Goal: Information Seeking & Learning: Learn about a topic

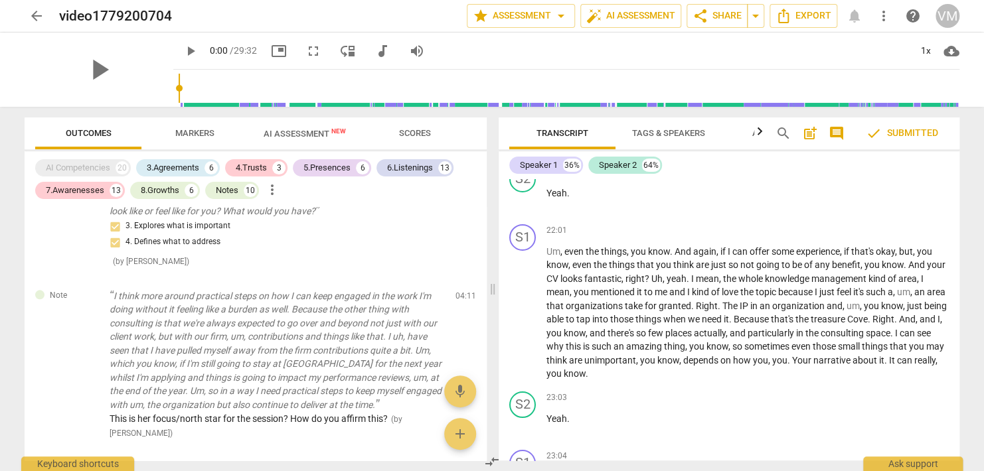
scroll to position [3452, 0]
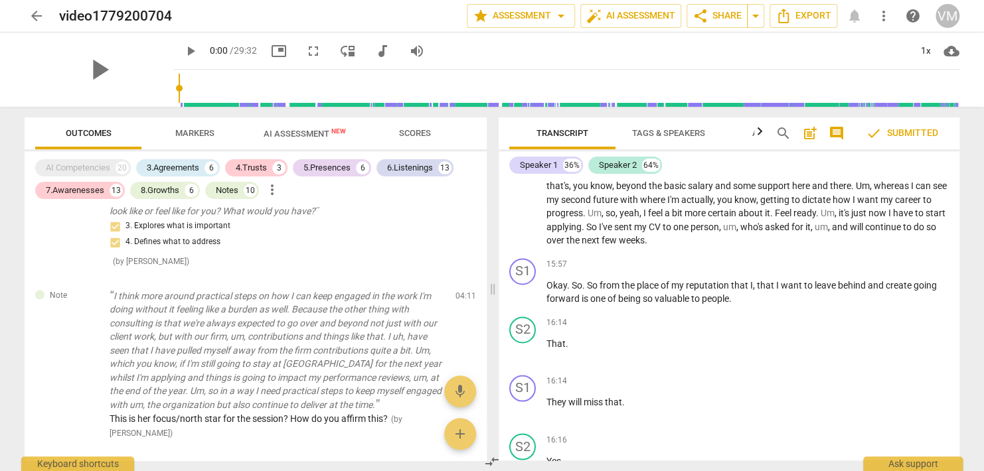
click at [693, 178] on span "continue" at bounding box center [711, 172] width 38 height 11
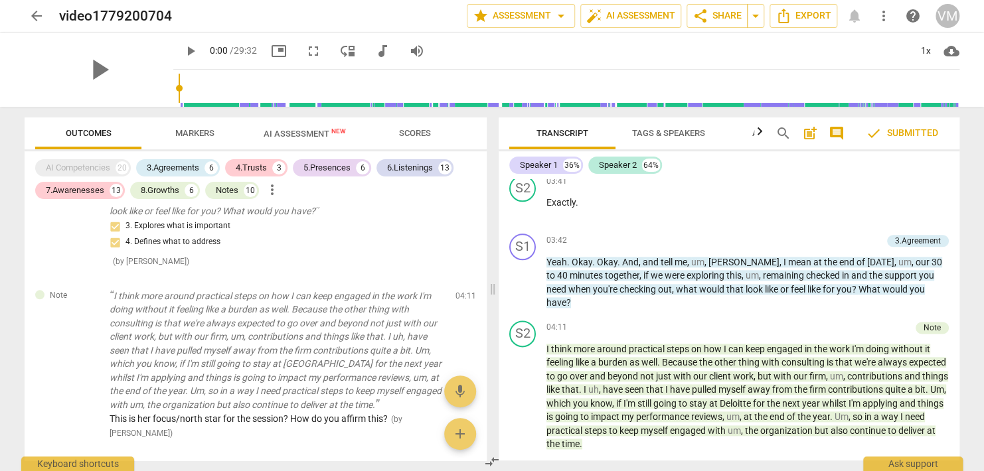
scroll to position [1209, 0]
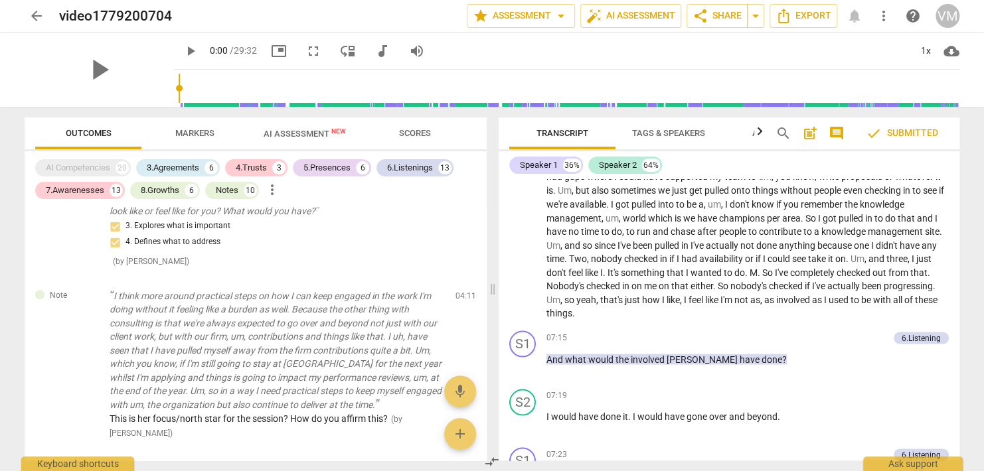
click at [960, 256] on div "Transcript Tags & Speakers Analytics search post_add comment check Submitted Sp…" at bounding box center [731, 289] width 477 height 364
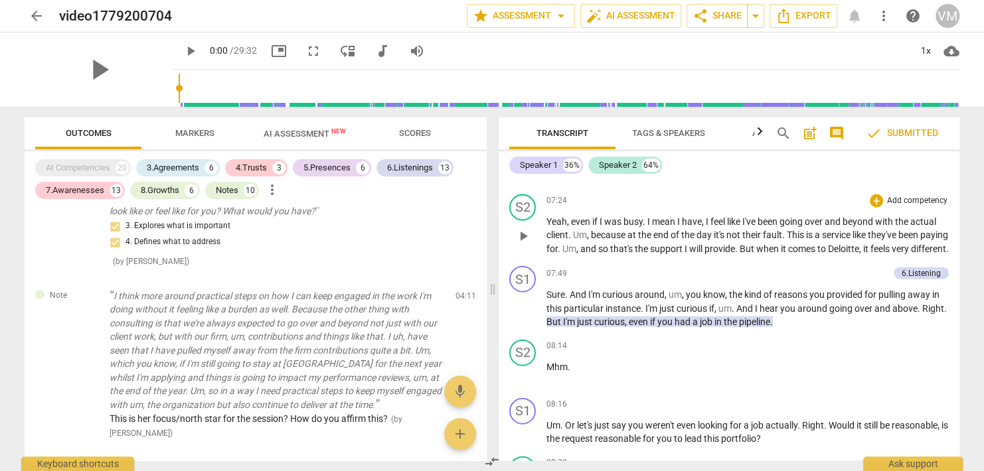
scroll to position [1859, 0]
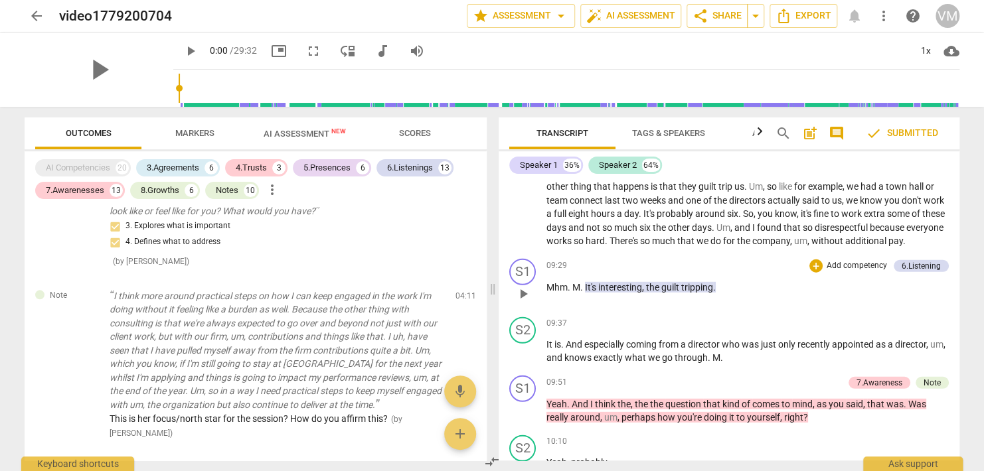
click at [692, 293] on span "tripping" at bounding box center [697, 287] width 32 height 11
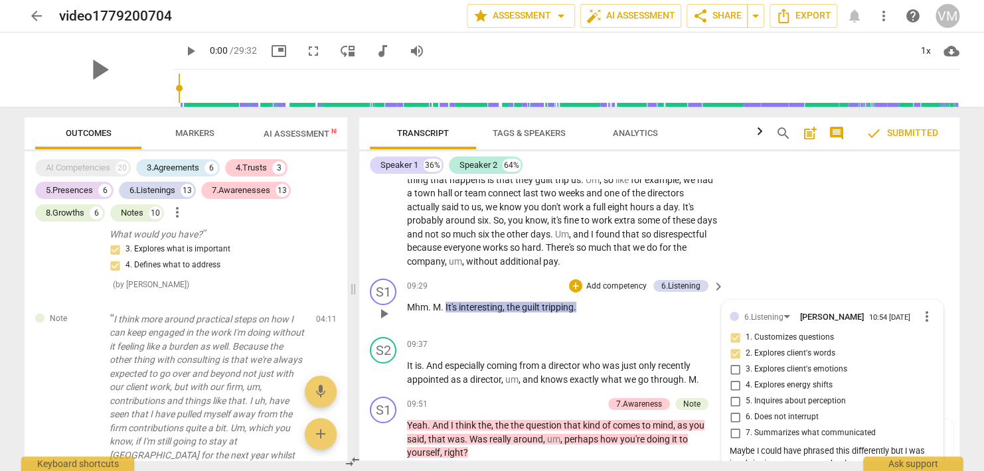
scroll to position [2124, 0]
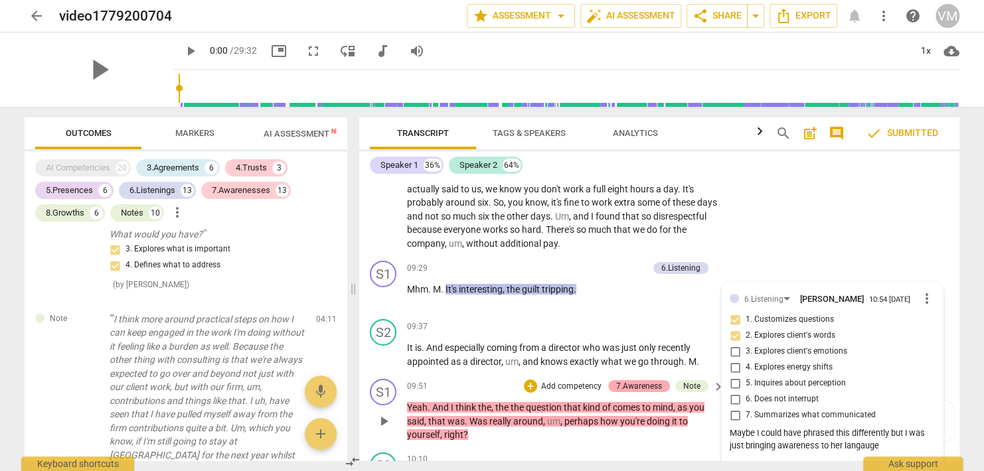
click at [635, 392] on div "7.Awareness" at bounding box center [639, 386] width 46 height 12
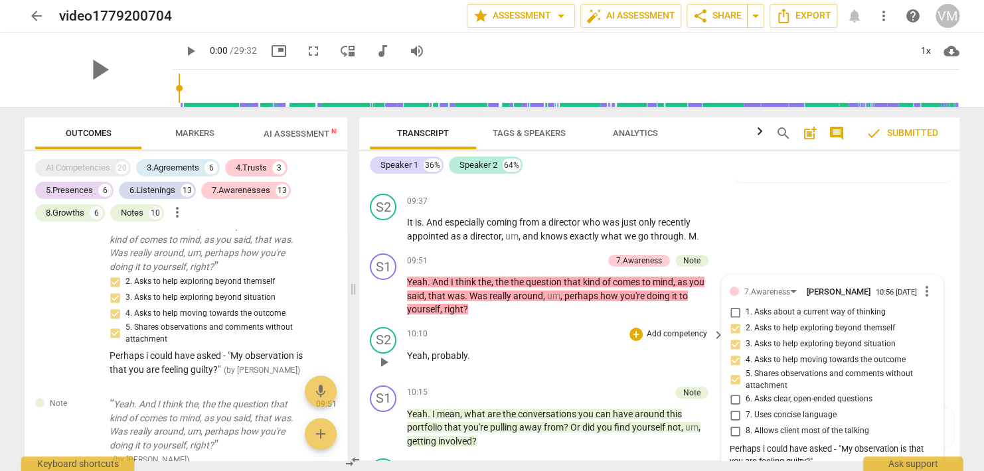
scroll to position [2515, 0]
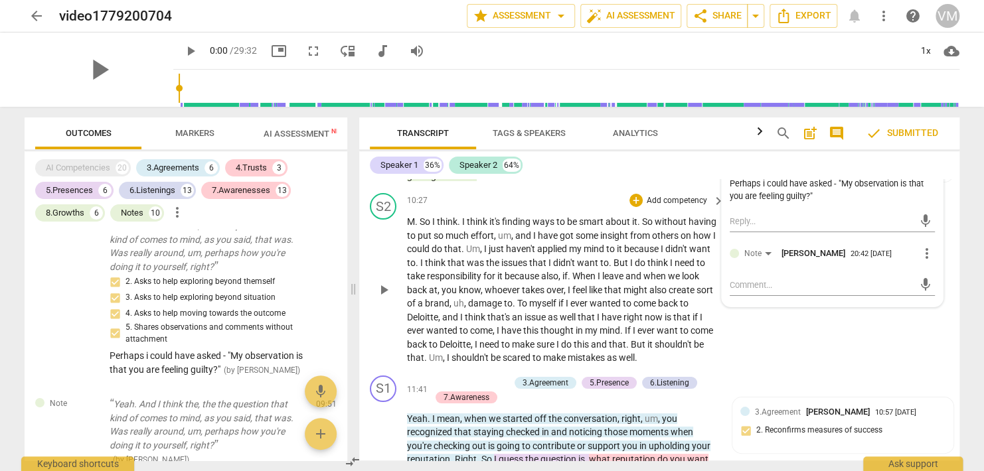
click at [759, 366] on div "S2 play_arrow pause 10:27 + Add competency keyboard_arrow_right M . So I think …" at bounding box center [659, 279] width 600 height 183
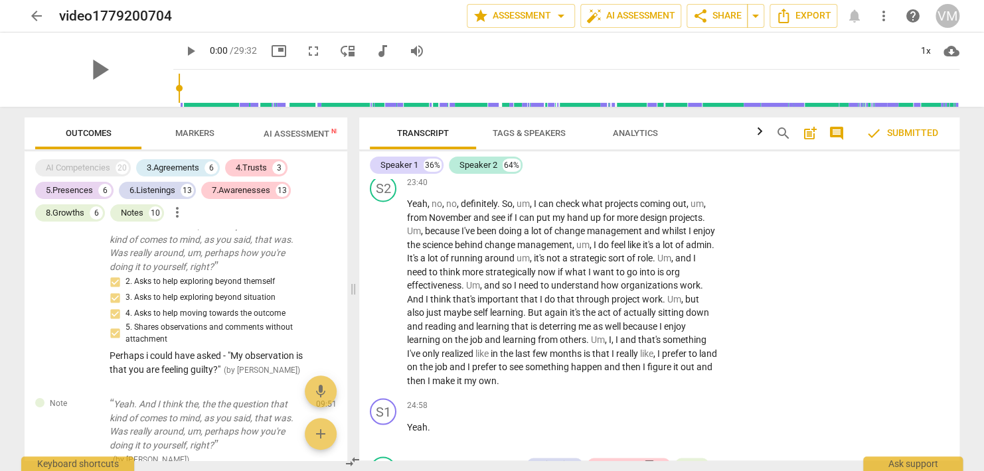
scroll to position [6174, 0]
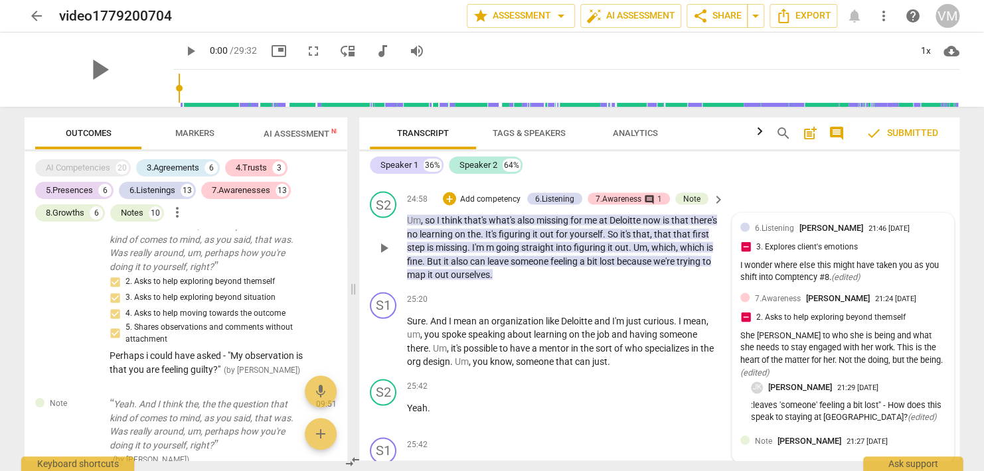
click at [765, 286] on div "6.Listening [PERSON_NAME] 21:46 [DATE] 3. Explores client's emotions I wonder w…" at bounding box center [842, 253] width 205 height 65
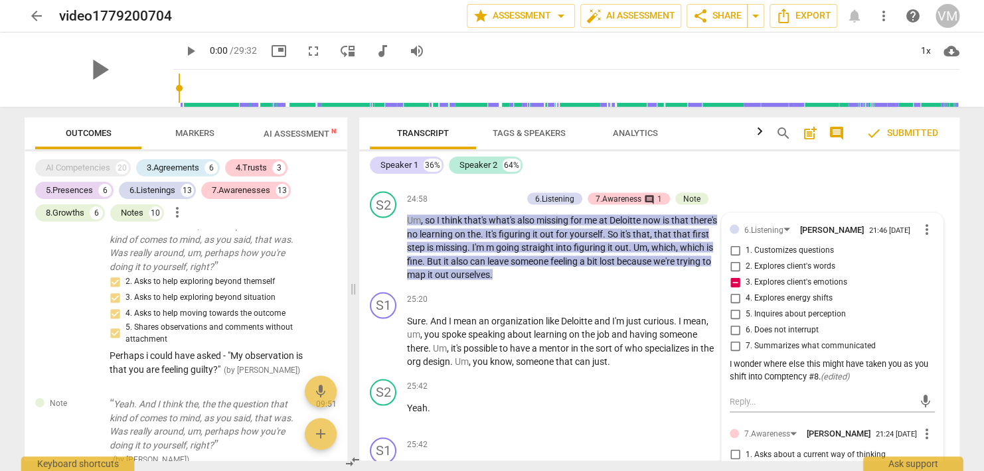
click at [761, 186] on div "S1 play_arrow pause 24:58 + Add competency keyboard_arrow_right Yeah ." at bounding box center [659, 156] width 600 height 58
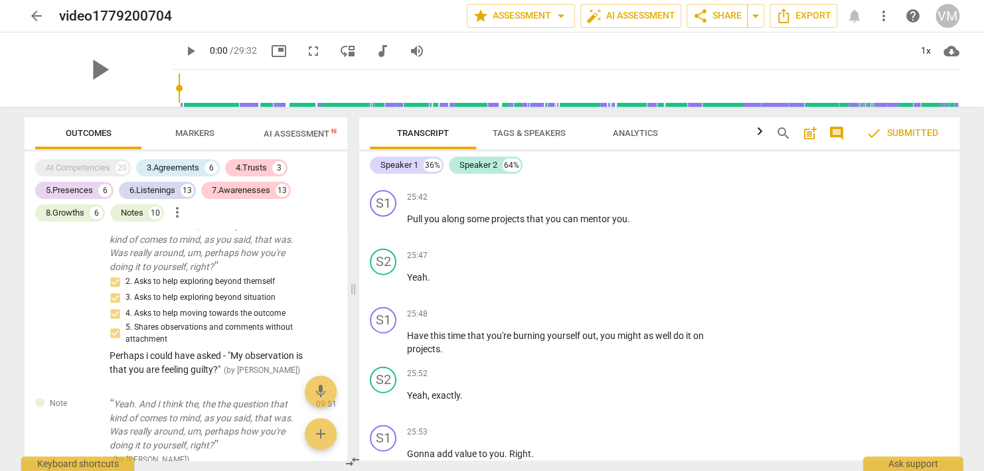
scroll to position [6155, 0]
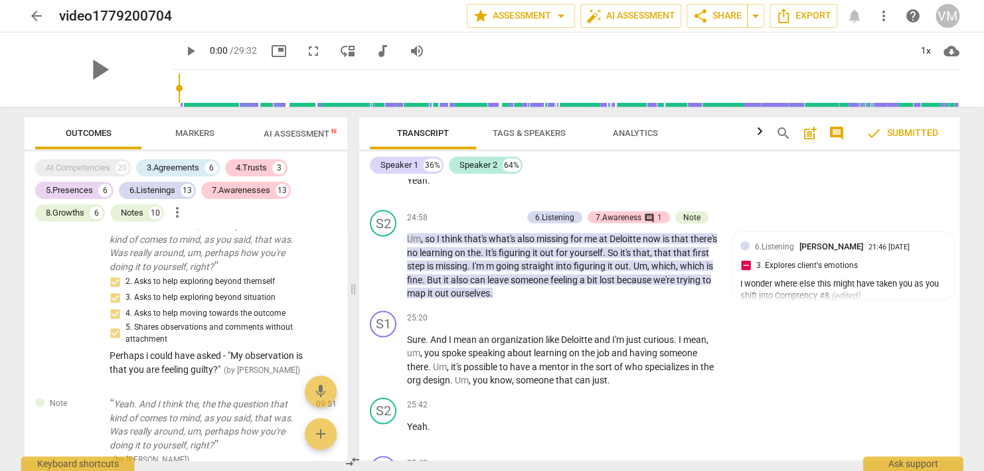
click at [780, 132] on span "search" at bounding box center [783, 133] width 16 height 16
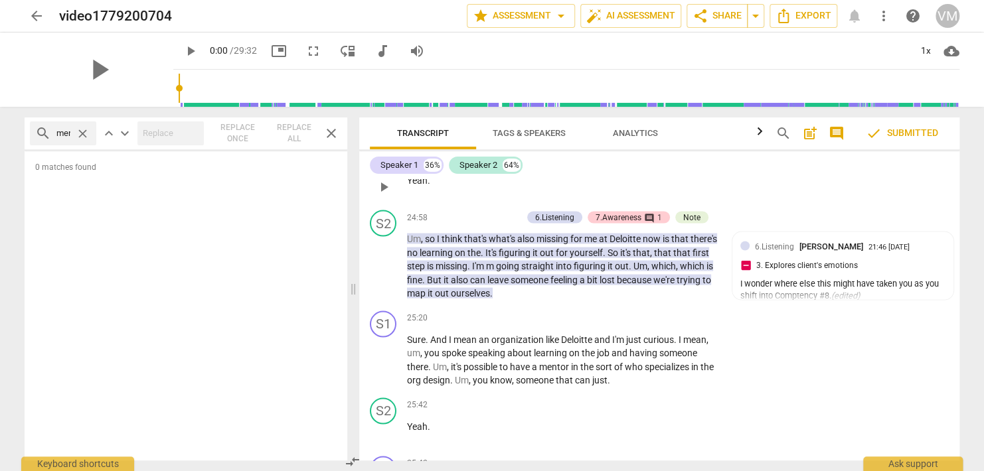
scroll to position [0, 13]
type input "mentor"
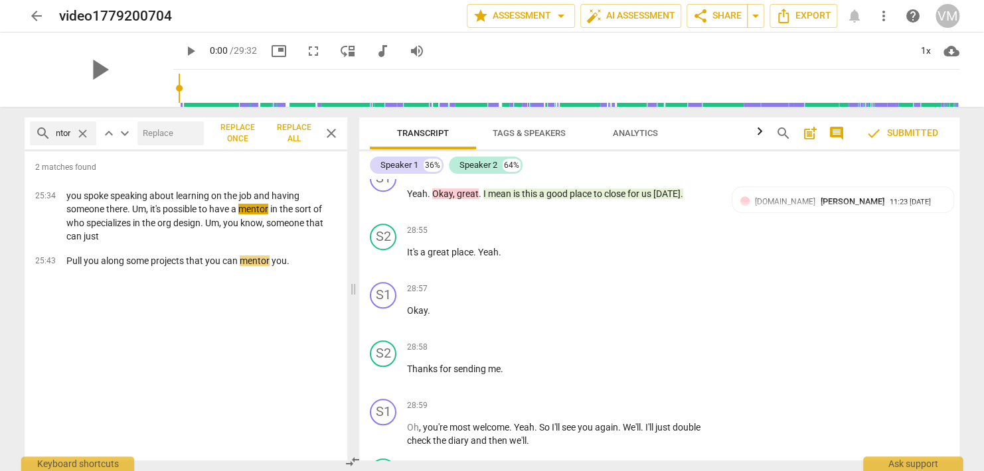
scroll to position [7577, 0]
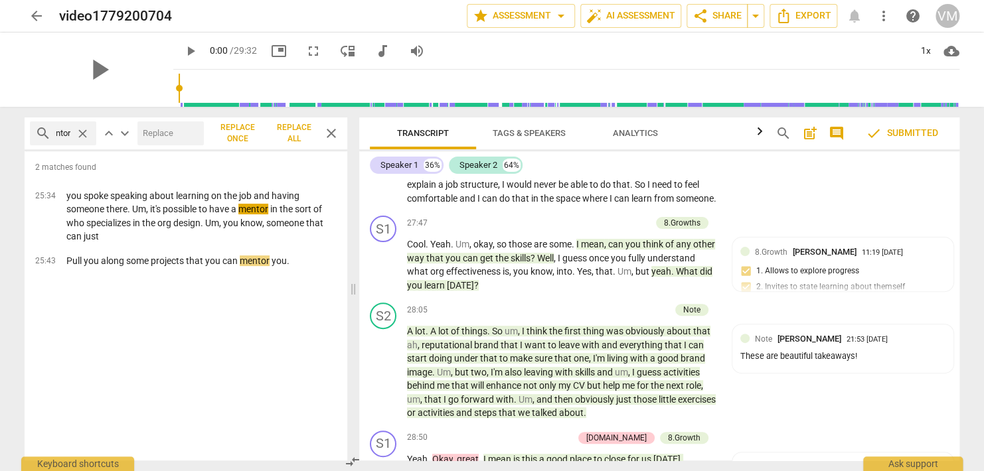
click at [80, 133] on span "close" at bounding box center [83, 134] width 14 height 14
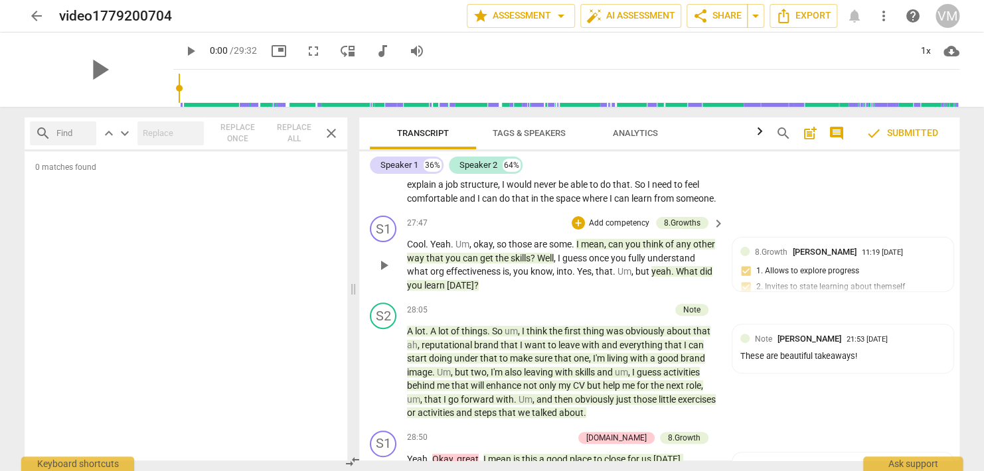
click at [619, 230] on p "Add competency" at bounding box center [618, 224] width 63 height 12
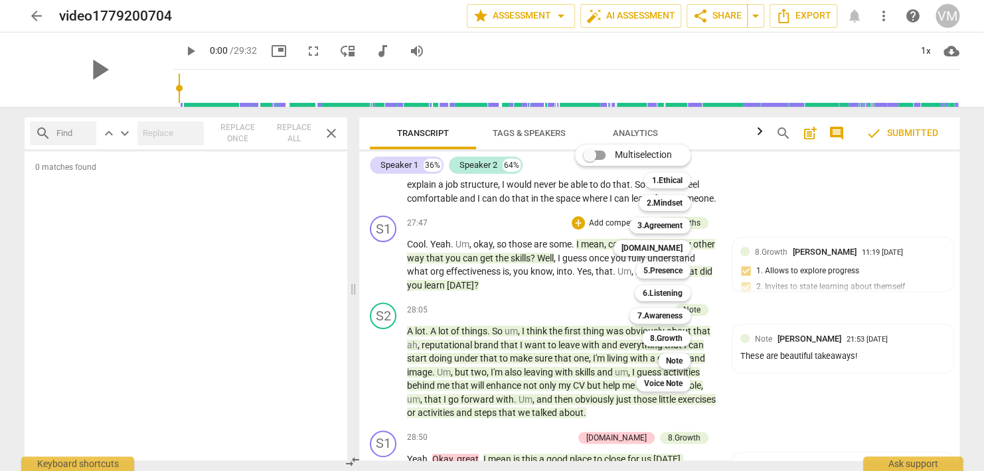
click at [761, 243] on div at bounding box center [492, 235] width 984 height 471
